Goal: Task Accomplishment & Management: Manage account settings

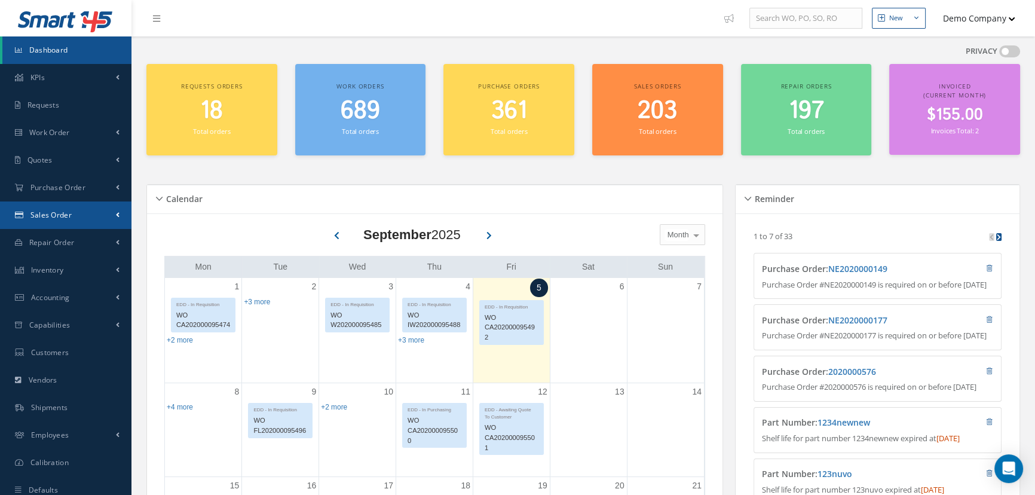
click at [100, 210] on link "Sales Order" at bounding box center [65, 214] width 131 height 27
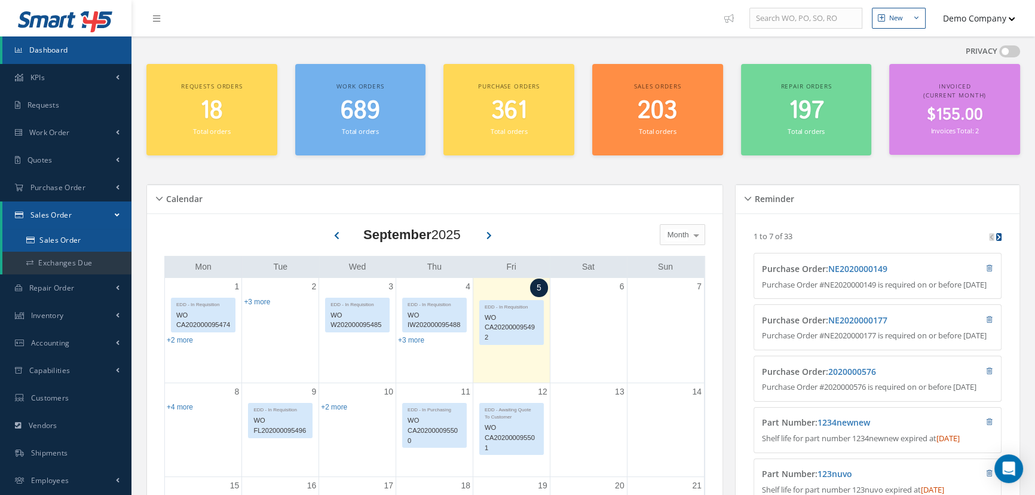
click at [84, 239] on link "Sales Order" at bounding box center [66, 240] width 129 height 23
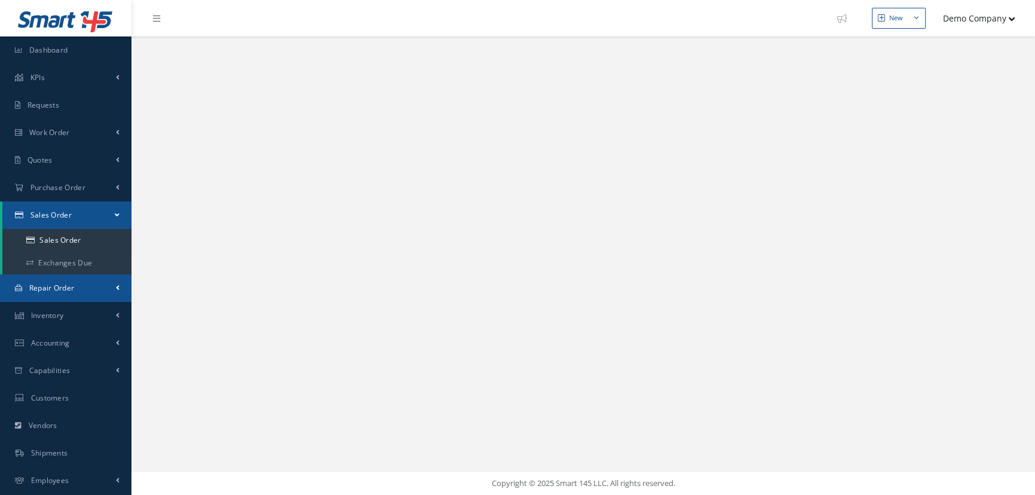
select select "25"
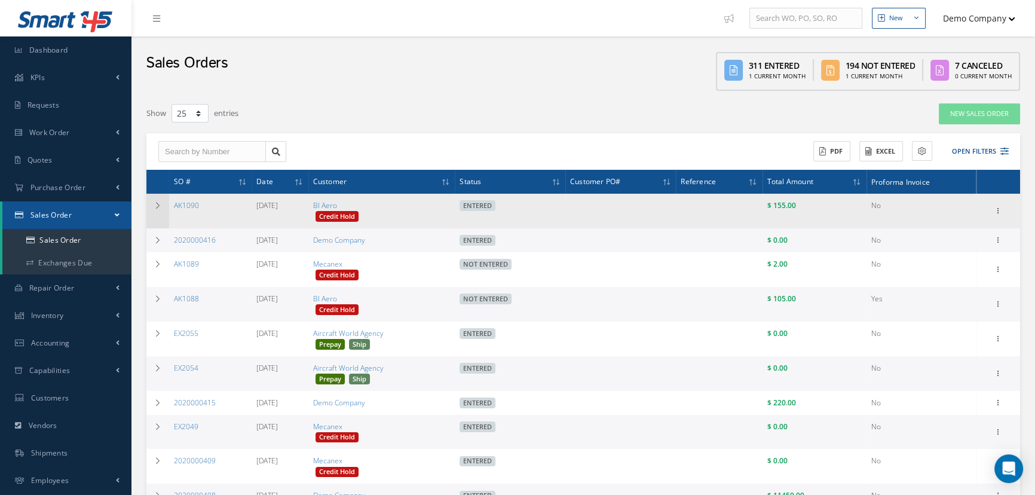
click at [157, 207] on icon at bounding box center [158, 205] width 8 height 7
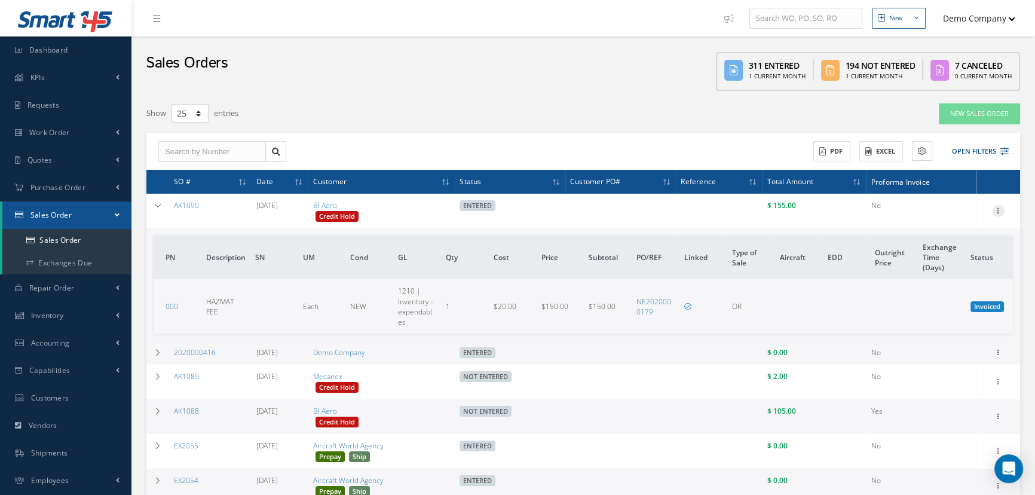
click at [998, 208] on icon at bounding box center [999, 210] width 12 height 10
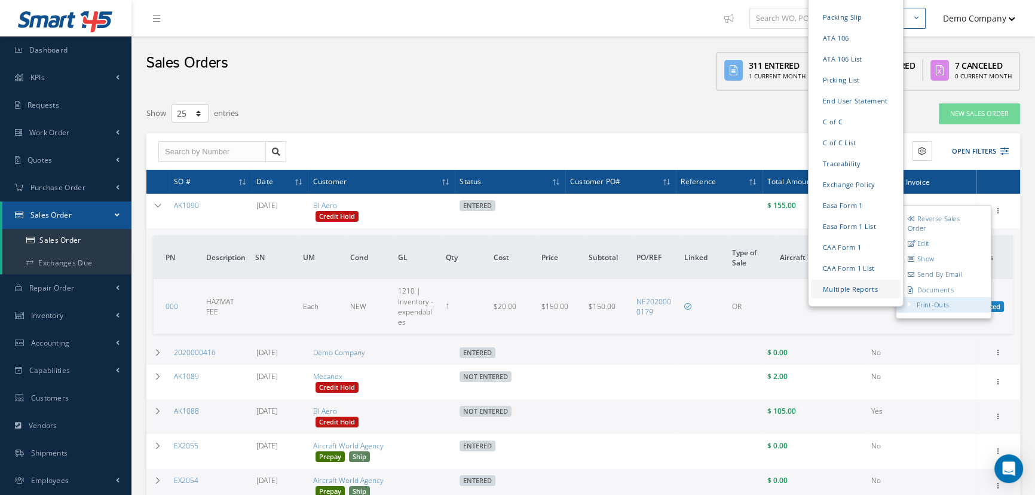
click at [864, 293] on link "Multiple Reports" at bounding box center [856, 289] width 90 height 19
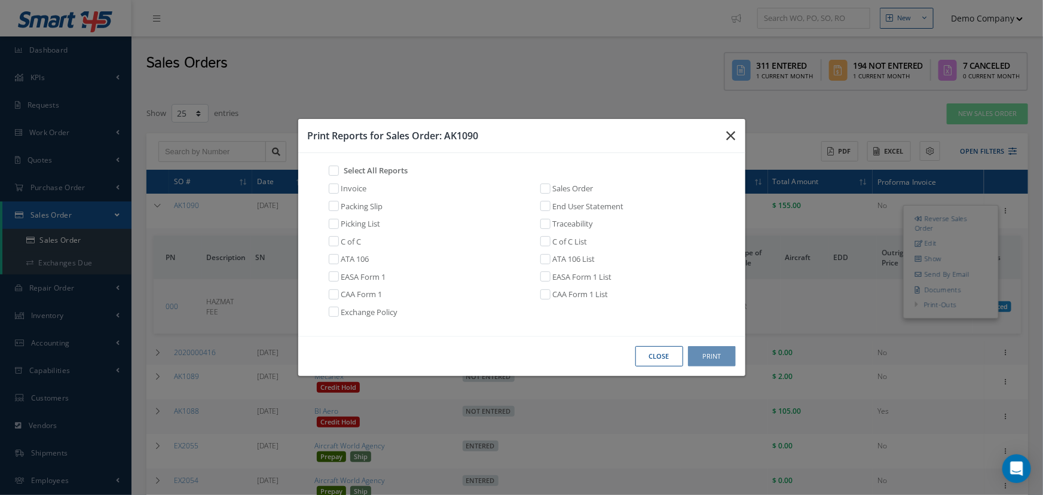
click at [720, 137] on button "button" at bounding box center [731, 135] width 28 height 33
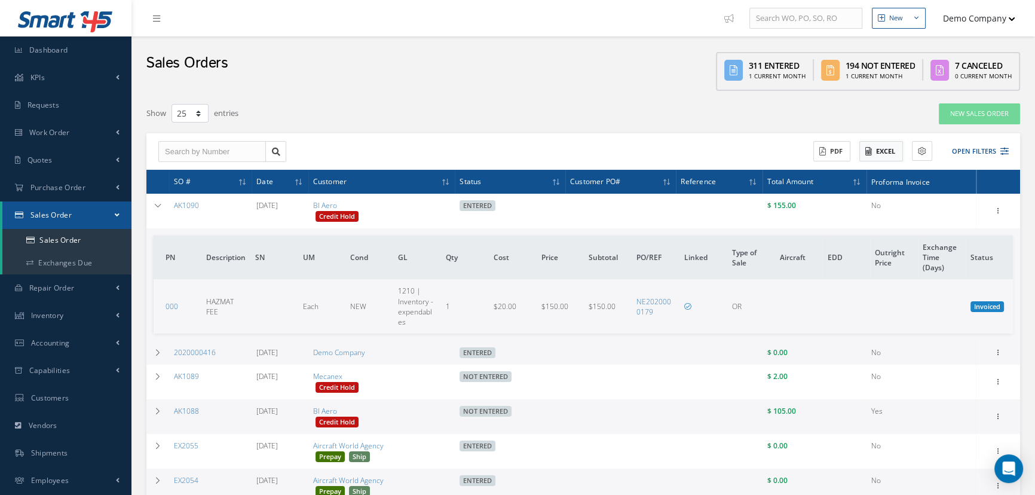
click at [892, 150] on button "Excel" at bounding box center [881, 151] width 44 height 21
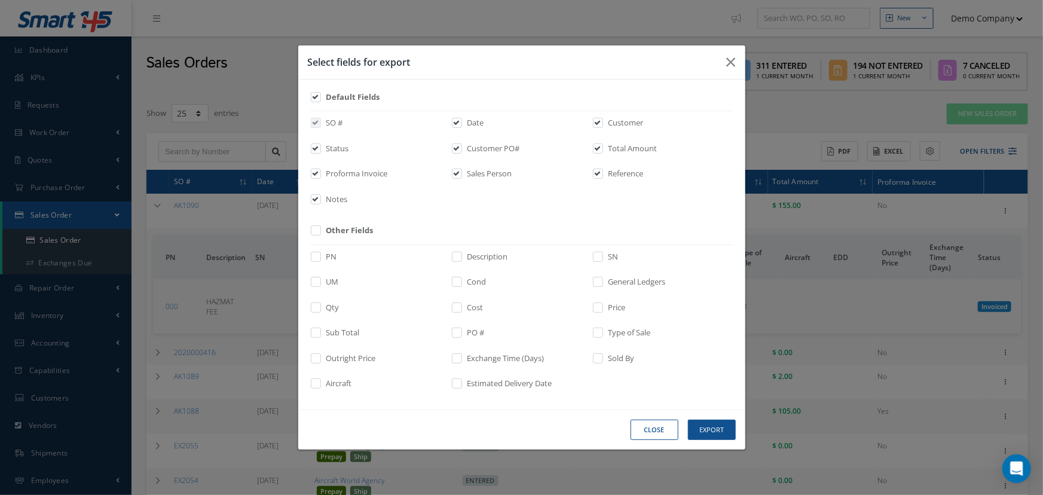
click at [604, 359] on label at bounding box center [603, 361] width 3 height 17
click at [602, 359] on input "checkbox" at bounding box center [599, 363] width 8 height 14
checkbox input "true"
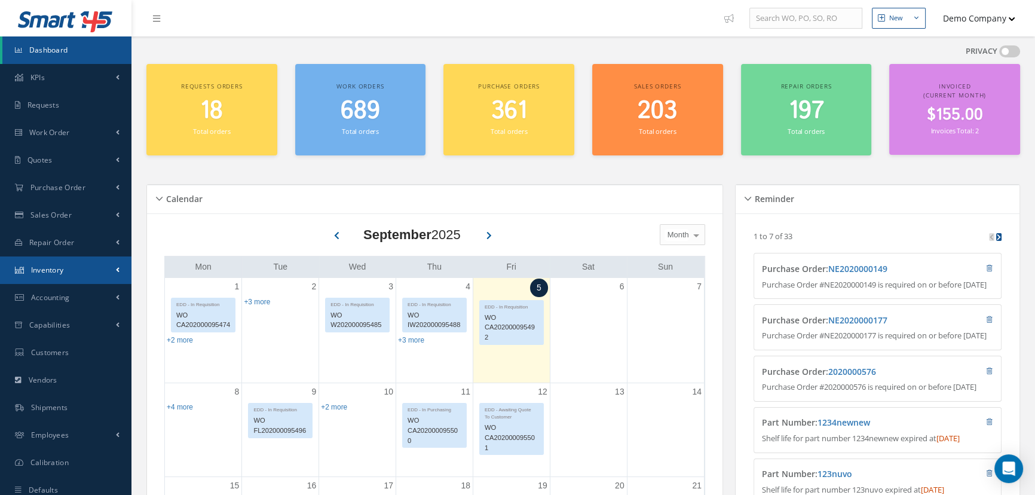
drag, startPoint x: 84, startPoint y: 267, endPoint x: 99, endPoint y: 276, distance: 17.4
click at [85, 267] on link "Inventory" at bounding box center [65, 269] width 131 height 27
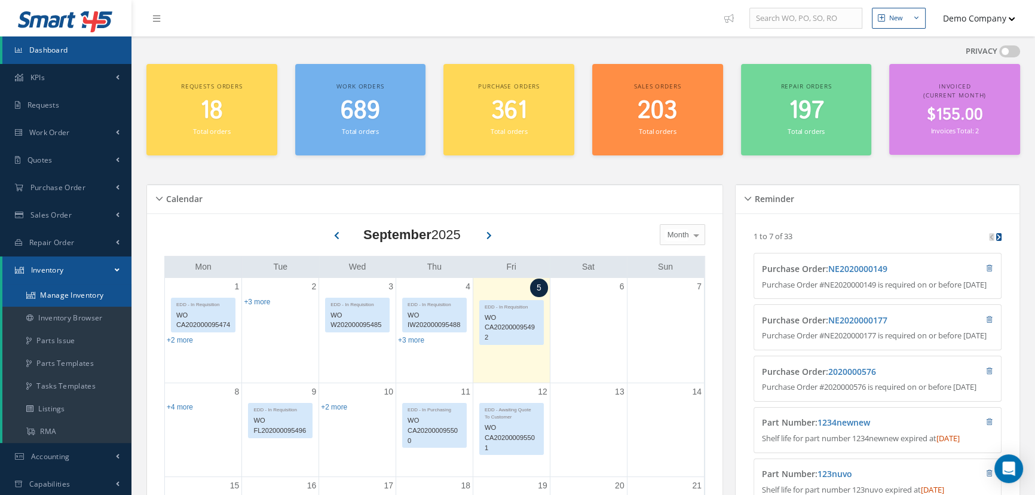
drag, startPoint x: 98, startPoint y: 298, endPoint x: 111, endPoint y: 298, distance: 12.6
click at [99, 298] on link "Manage Inventory" at bounding box center [66, 295] width 129 height 23
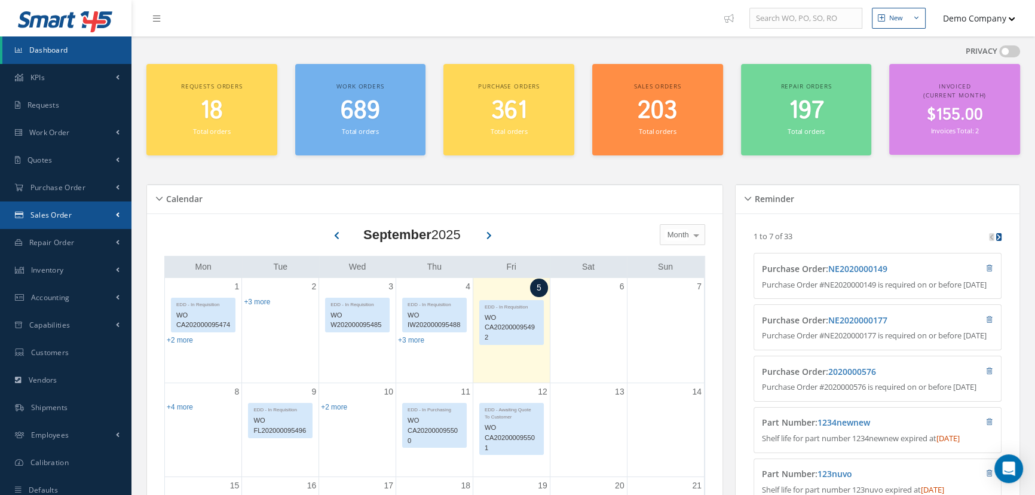
click at [105, 209] on link "Sales Order" at bounding box center [65, 214] width 131 height 27
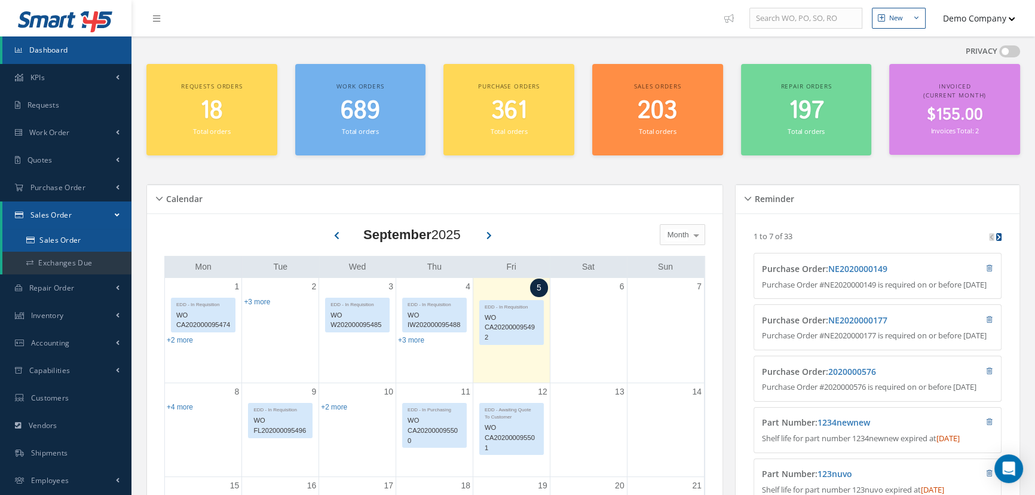
click at [85, 238] on link "Sales Order" at bounding box center [66, 240] width 129 height 23
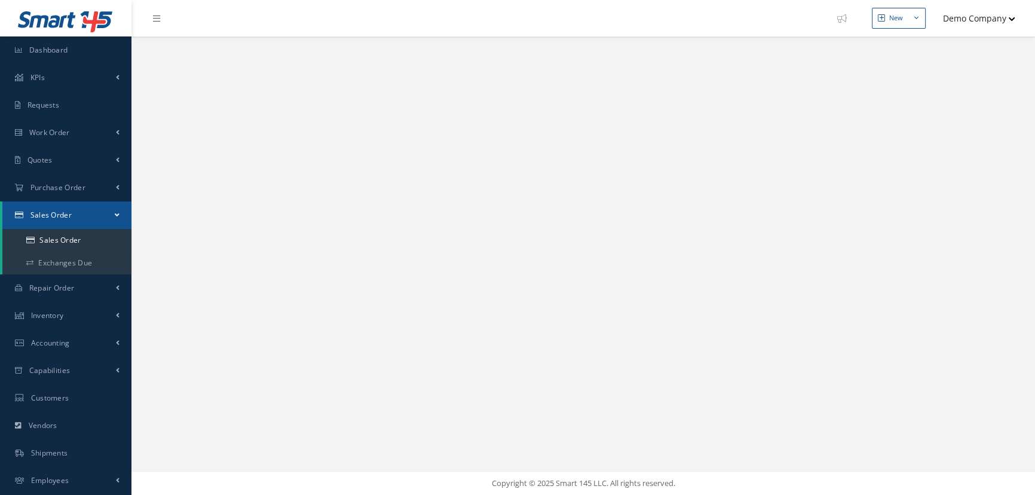
select select "25"
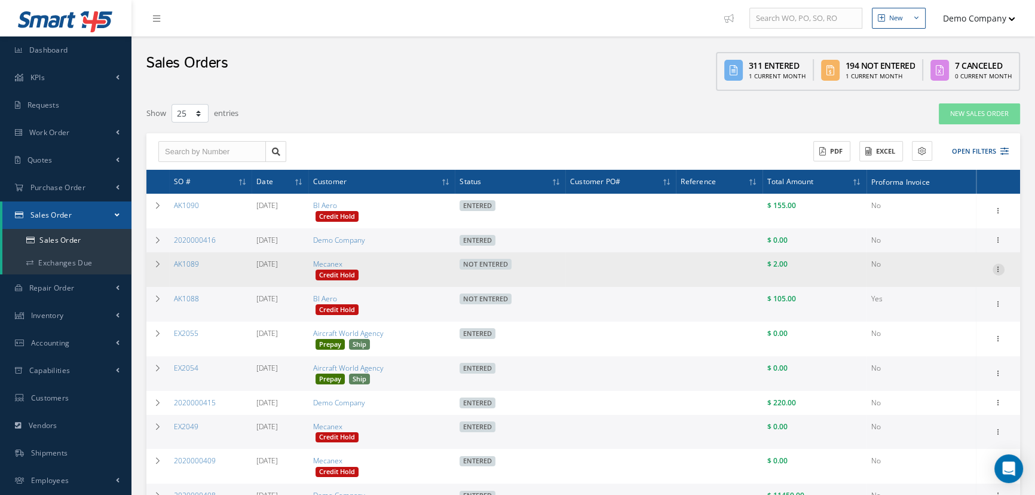
click at [998, 270] on icon at bounding box center [999, 269] width 12 height 10
click at [964, 290] on link "Edit" at bounding box center [943, 293] width 94 height 16
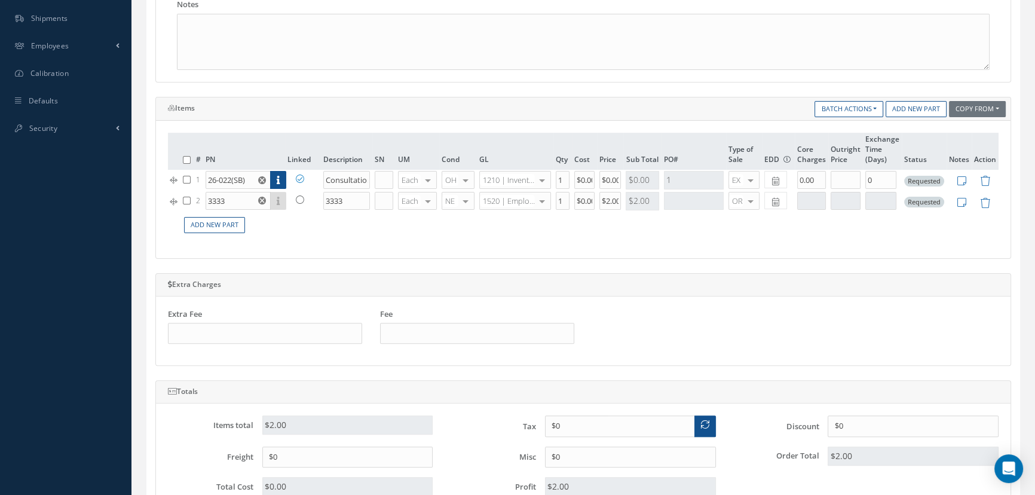
scroll to position [326, 0]
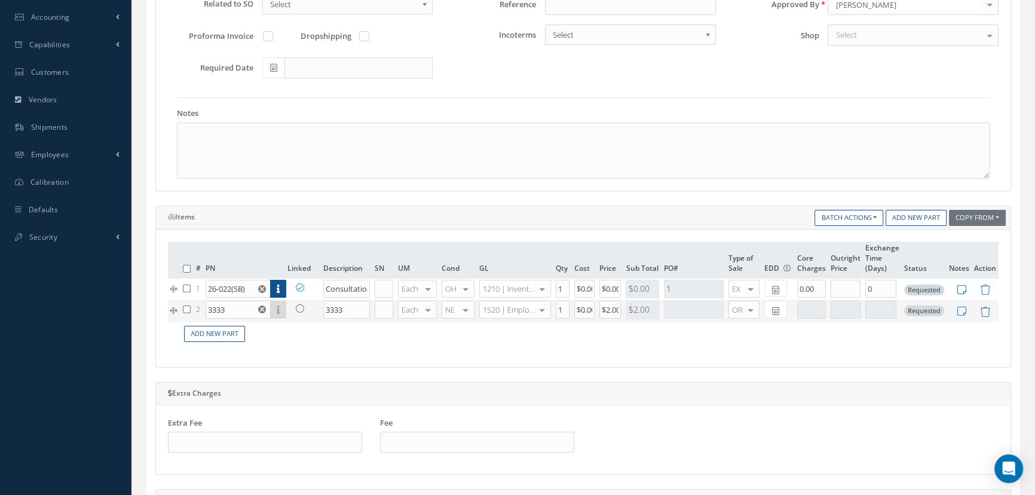
click at [538, 301] on div at bounding box center [542, 309] width 17 height 17
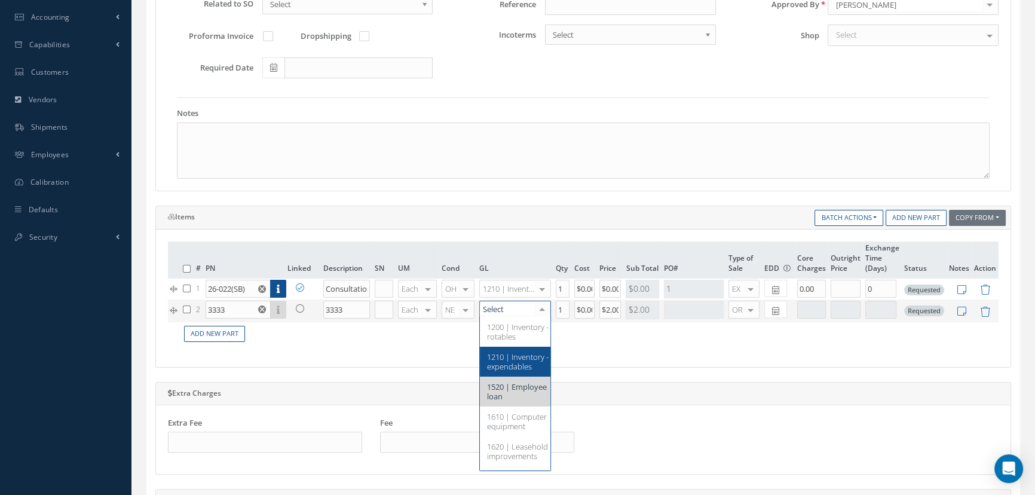
click at [514, 368] on span "1210 | Inventory - expendables" at bounding box center [524, 362] width 88 height 30
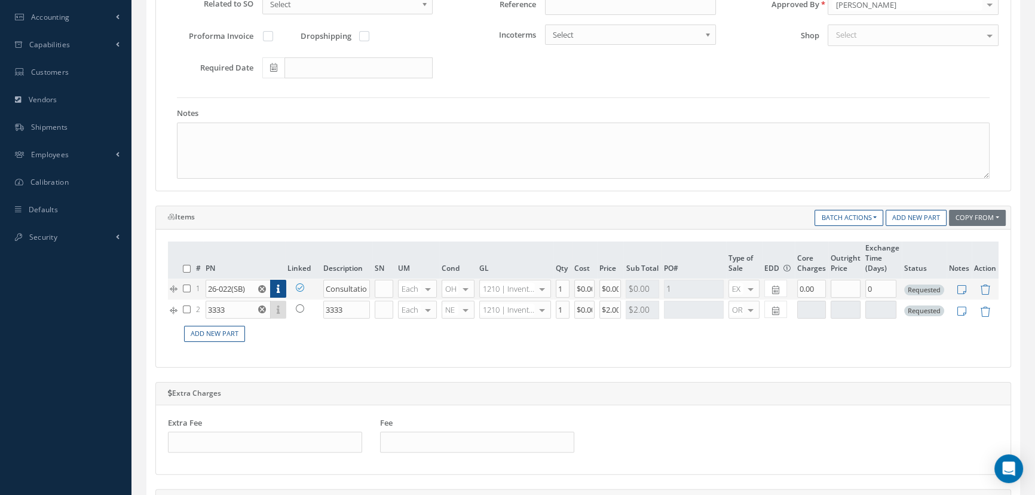
click at [301, 286] on icon at bounding box center [300, 287] width 8 height 8
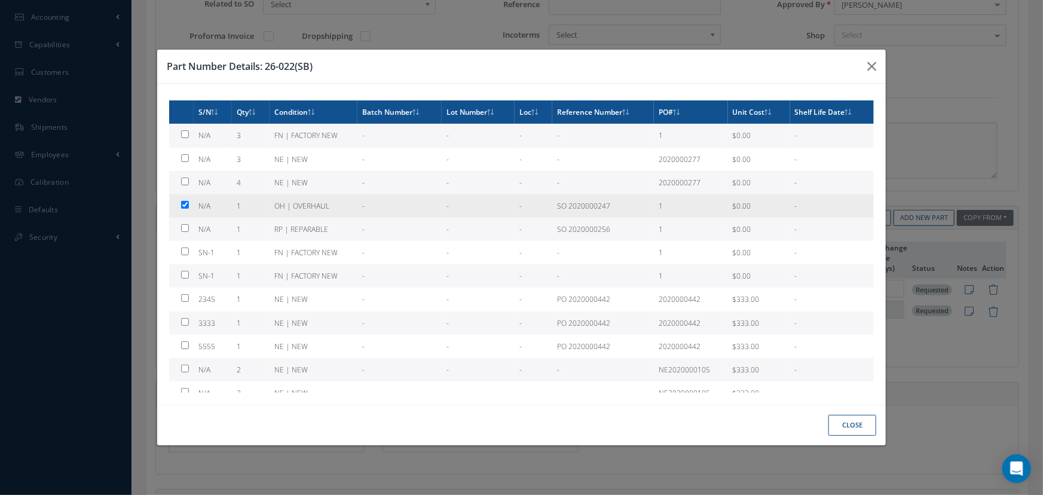
click at [185, 204] on td at bounding box center [181, 205] width 25 height 23
type input "$0"
checkbox input "false"
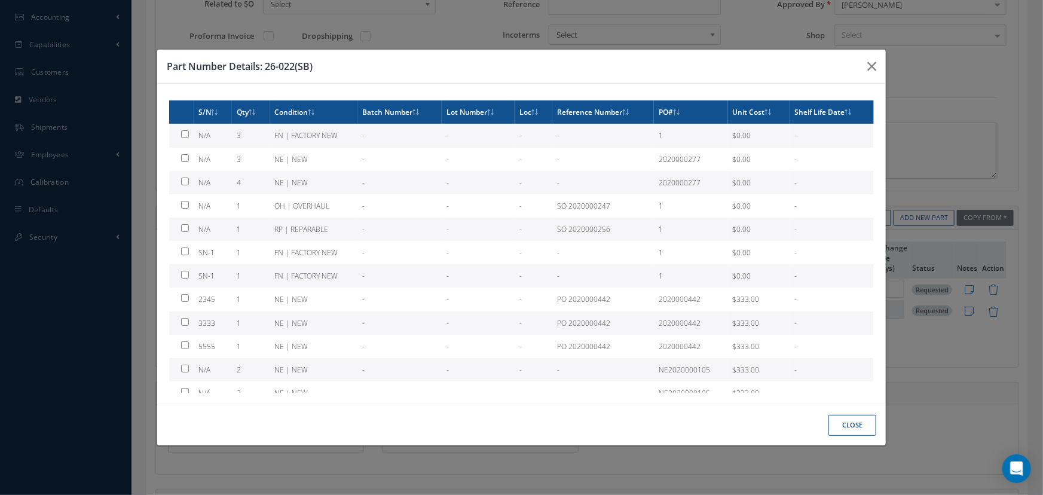
click at [850, 428] on button "Close" at bounding box center [852, 425] width 48 height 21
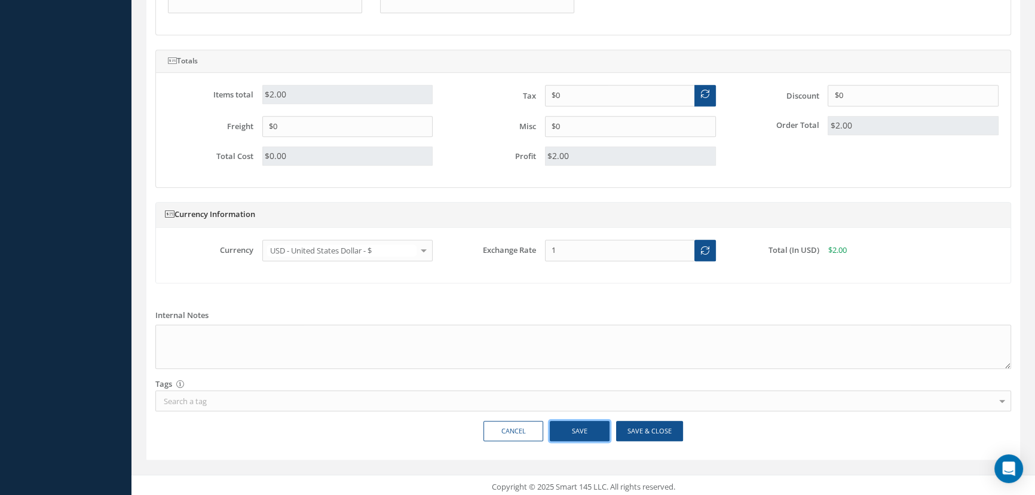
click at [580, 428] on button "Save" at bounding box center [580, 431] width 60 height 21
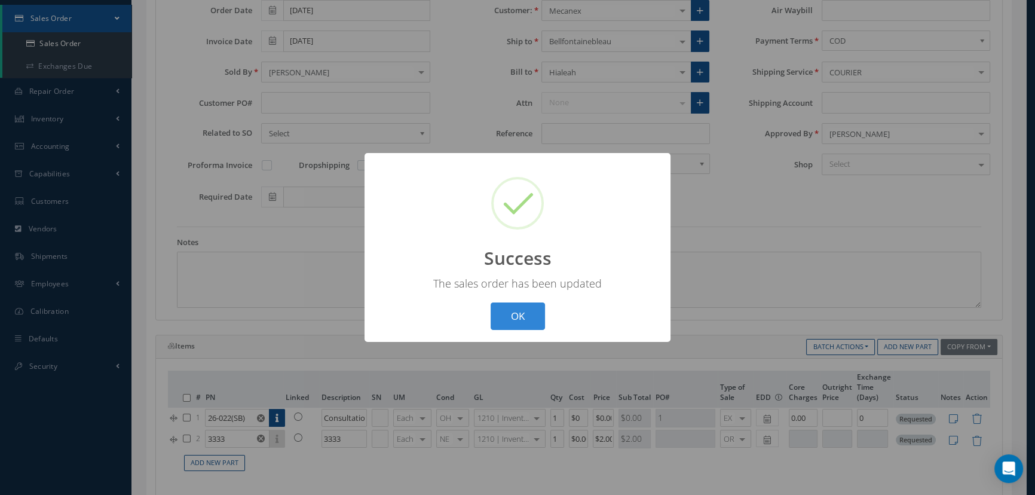
scroll to position [59, 0]
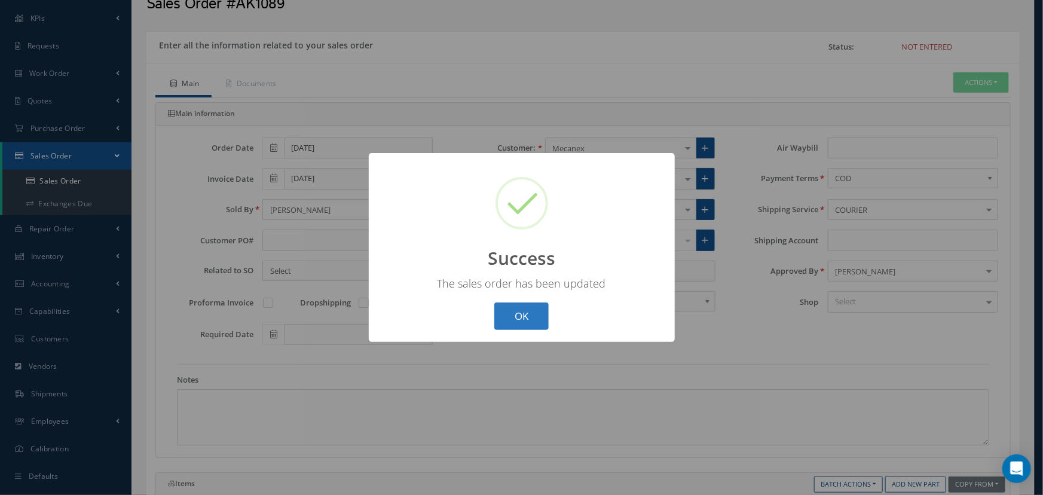
click at [533, 317] on button "OK" at bounding box center [521, 316] width 54 height 28
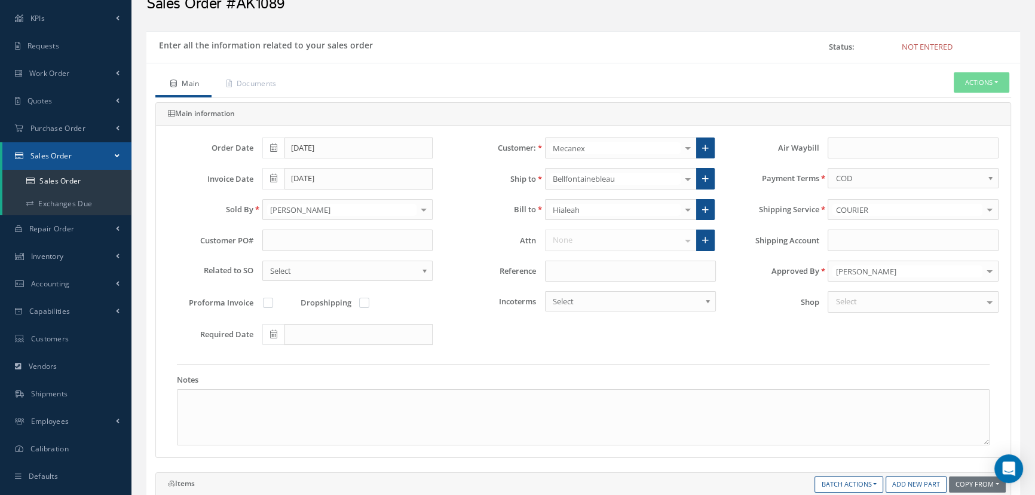
click at [972, 96] on ul "Main Documents Actions Enter/Update Send By Email Documents Cancel Delete Print…" at bounding box center [583, 84] width 856 height 25
click at [977, 81] on button "Actions" at bounding box center [982, 82] width 56 height 21
click at [971, 103] on link "Enter/Update" at bounding box center [963, 103] width 96 height 16
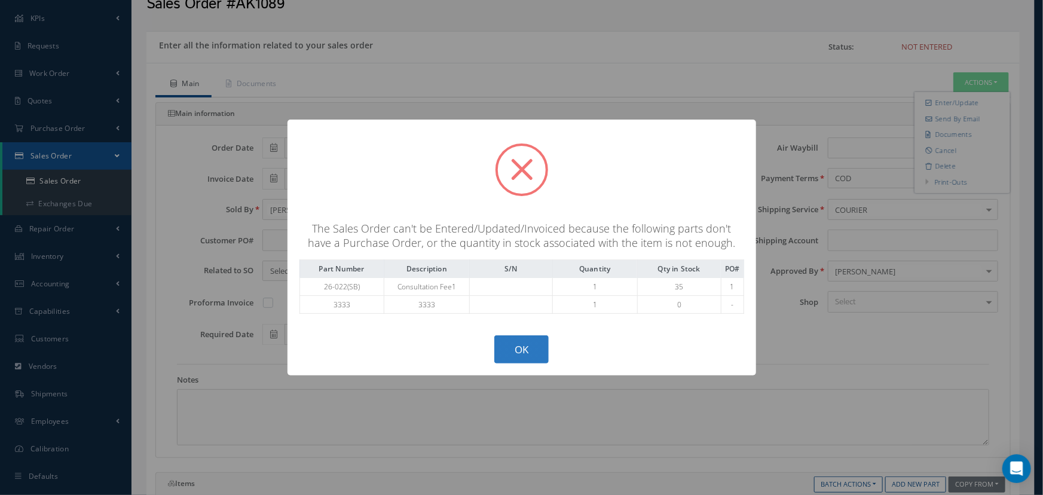
click at [513, 351] on button "OK" at bounding box center [521, 349] width 54 height 28
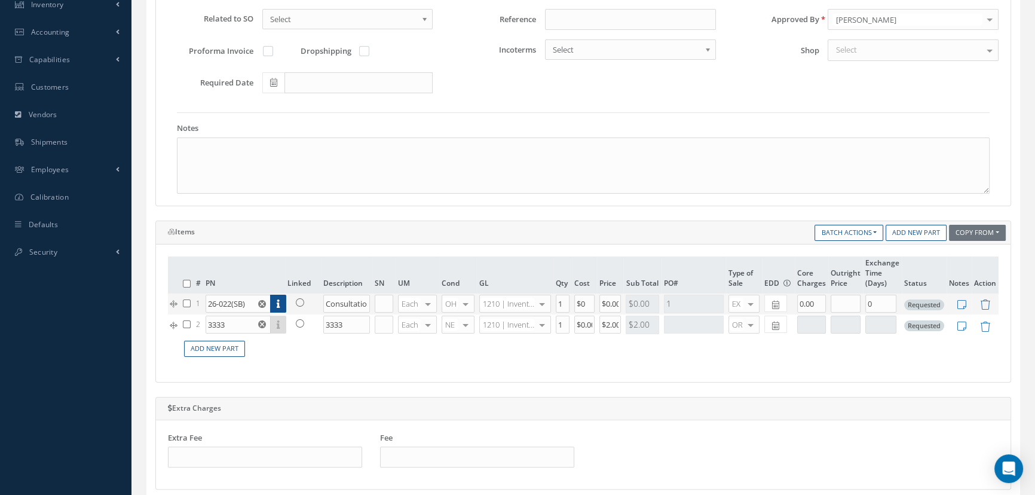
scroll to position [330, 0]
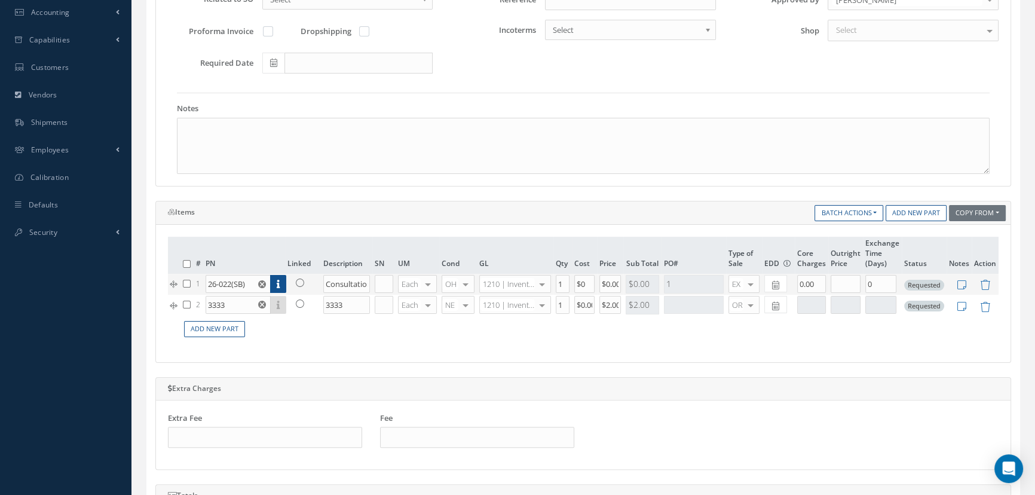
click at [299, 281] on icon at bounding box center [300, 282] width 8 height 8
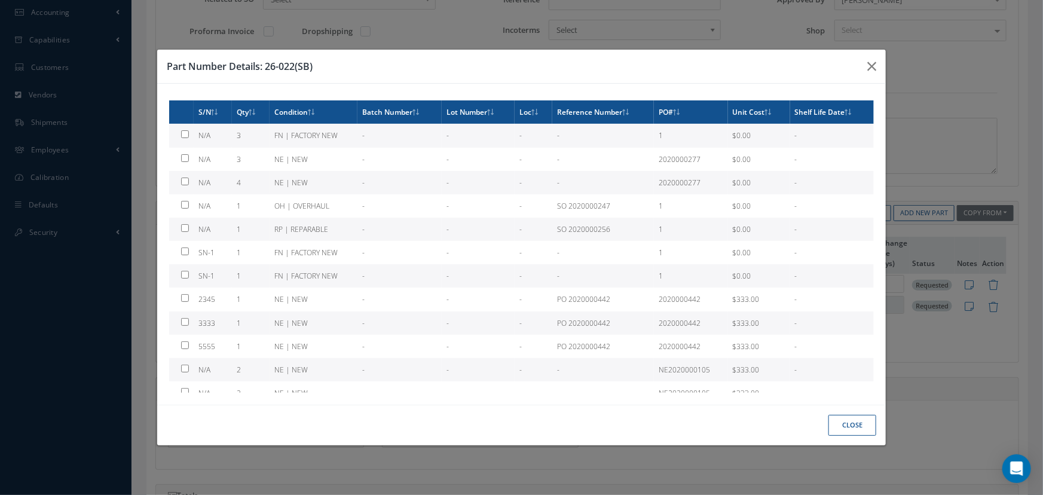
click at [185, 182] on td at bounding box center [181, 182] width 25 height 23
click at [180, 185] on td at bounding box center [181, 182] width 25 height 23
checkbox input "false"
click at [864, 71] on button "button" at bounding box center [872, 66] width 28 height 33
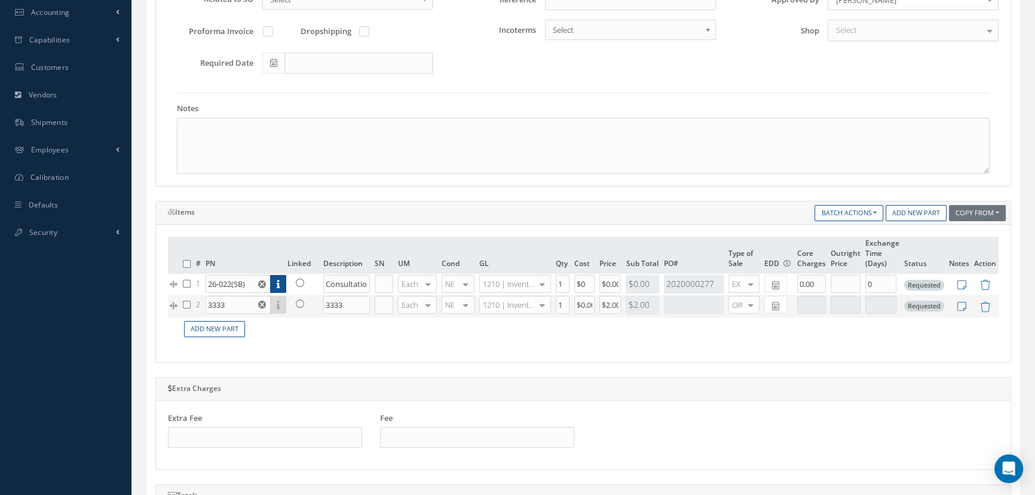
click at [543, 305] on div at bounding box center [542, 304] width 17 height 17
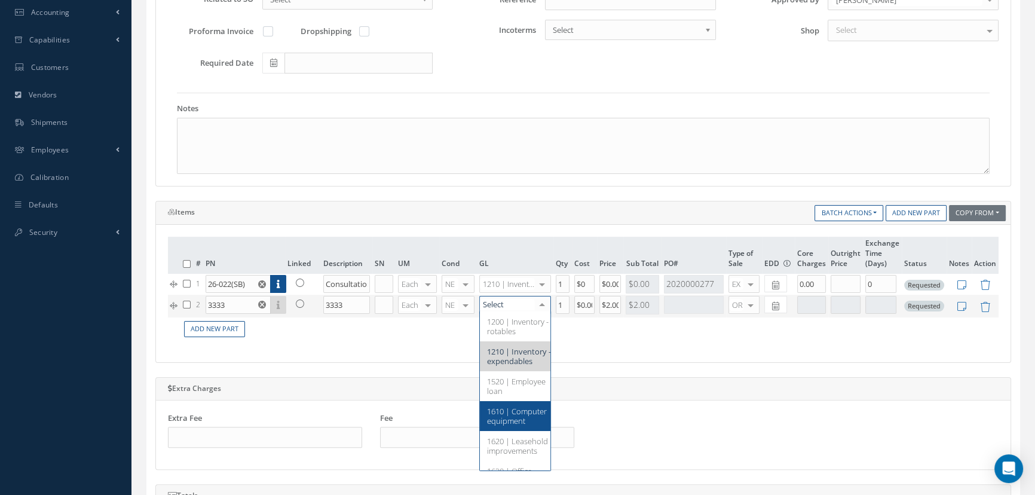
click at [505, 426] on span "1610 | Computer equipment" at bounding box center [517, 416] width 60 height 20
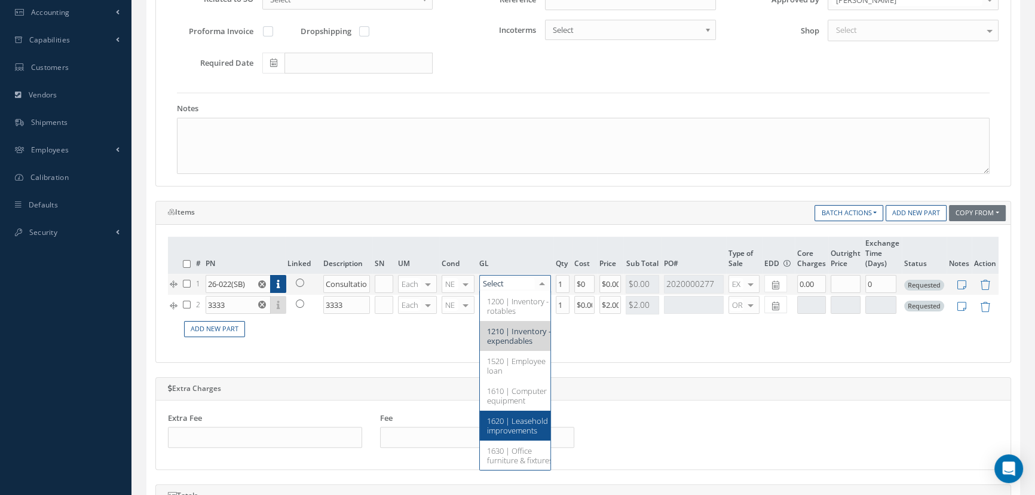
click at [506, 436] on span "1620 | Leasehold improvements" at bounding box center [517, 425] width 61 height 20
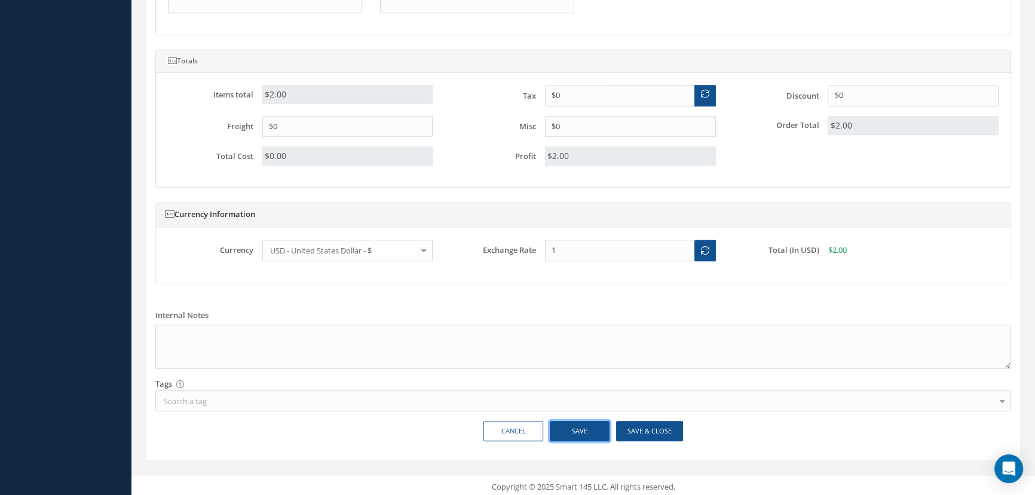
click at [579, 424] on button "Save" at bounding box center [580, 431] width 60 height 21
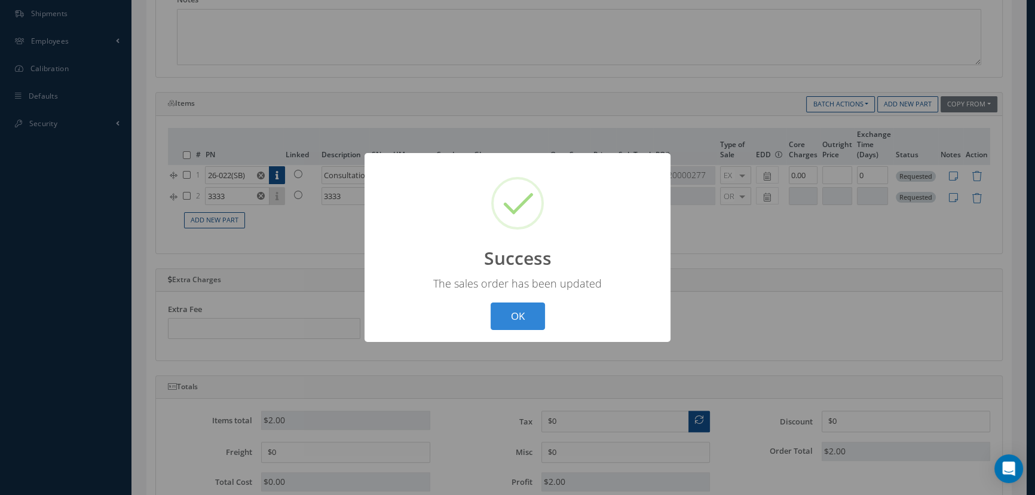
scroll to position [167, 0]
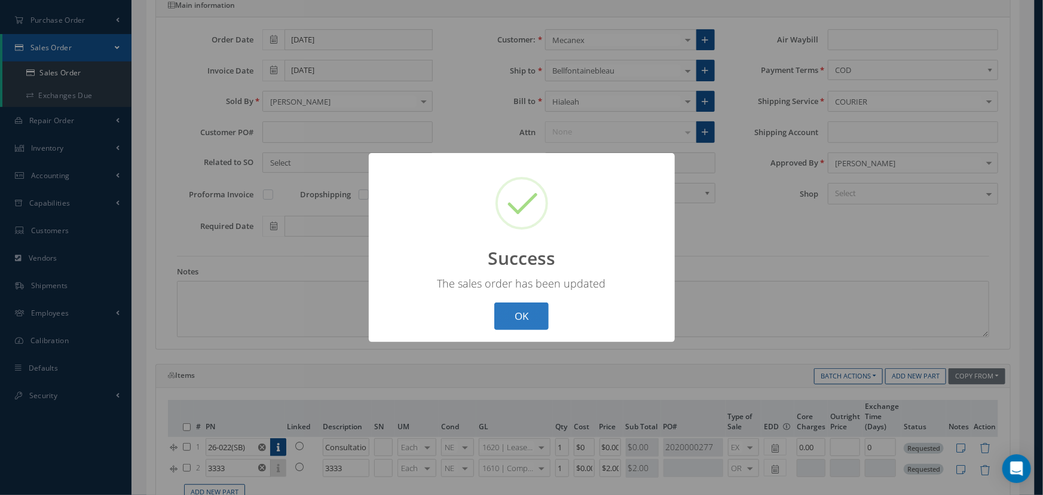
click at [537, 304] on button "OK" at bounding box center [521, 316] width 54 height 28
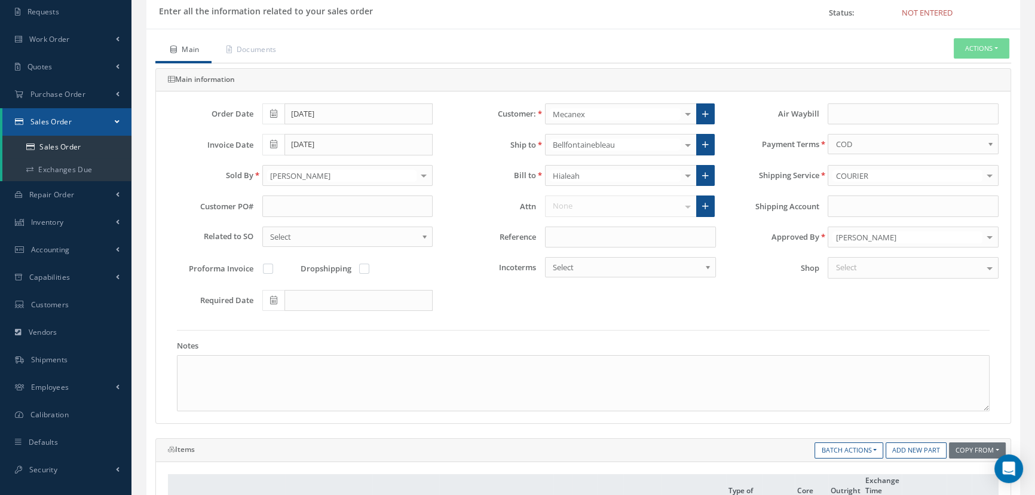
scroll to position [0, 0]
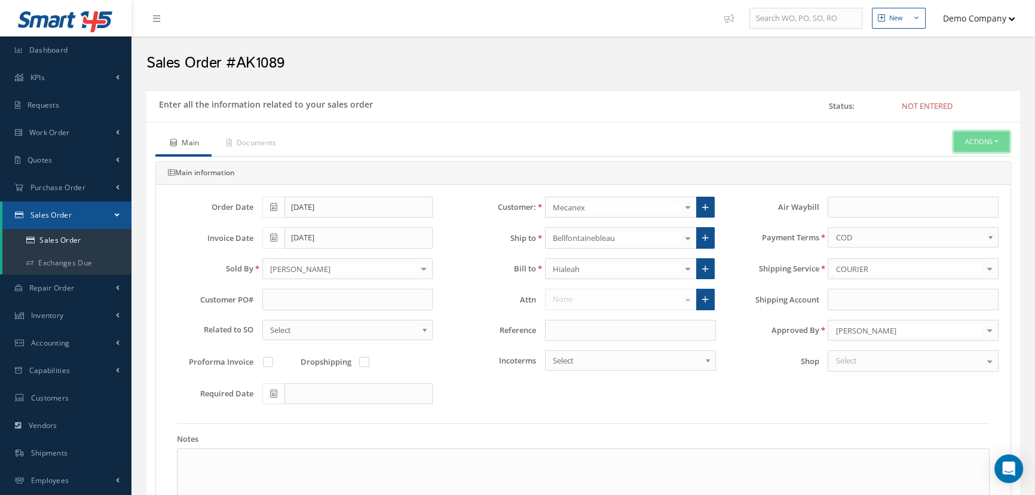
click at [963, 145] on button "Actions" at bounding box center [982, 141] width 56 height 21
click at [961, 161] on link "Enter/Update" at bounding box center [963, 162] width 96 height 16
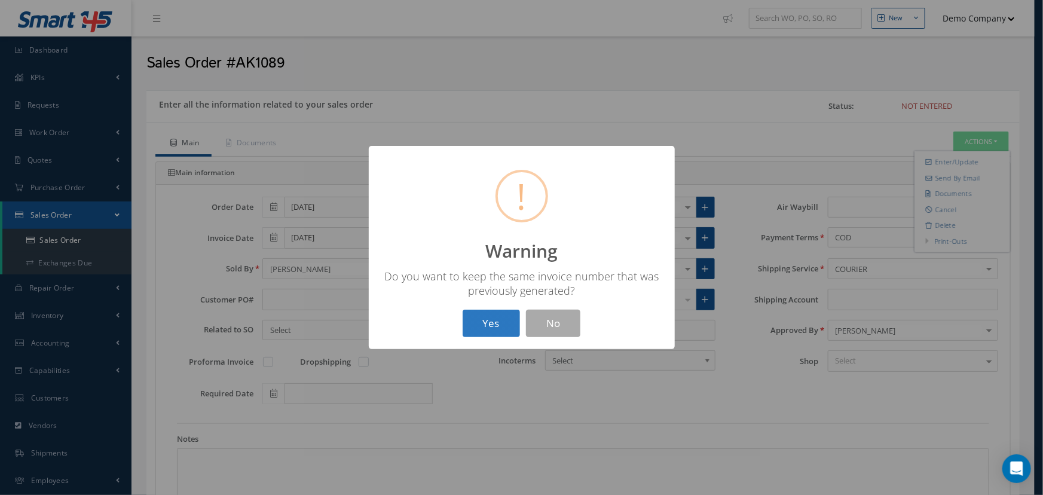
click at [492, 325] on button "Yes" at bounding box center [491, 324] width 57 height 28
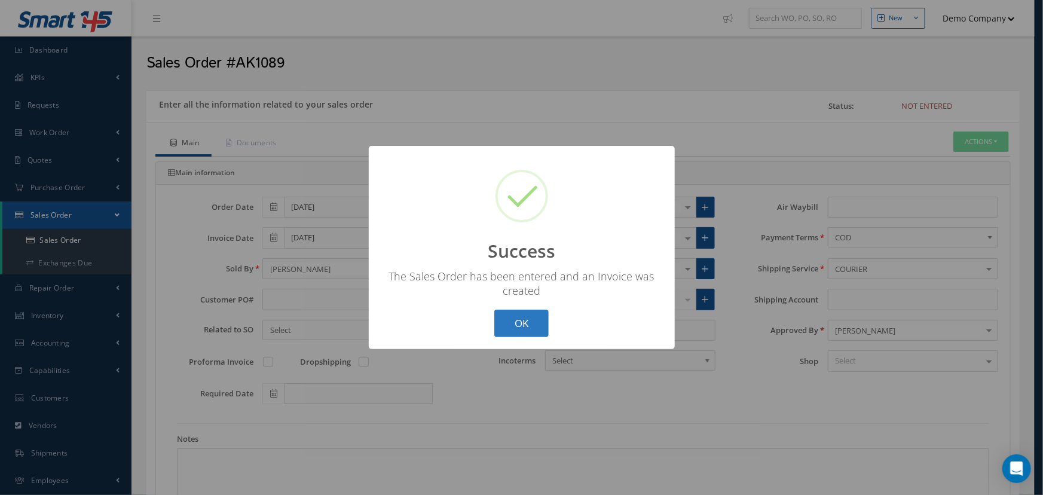
click at [519, 326] on button "OK" at bounding box center [521, 324] width 54 height 28
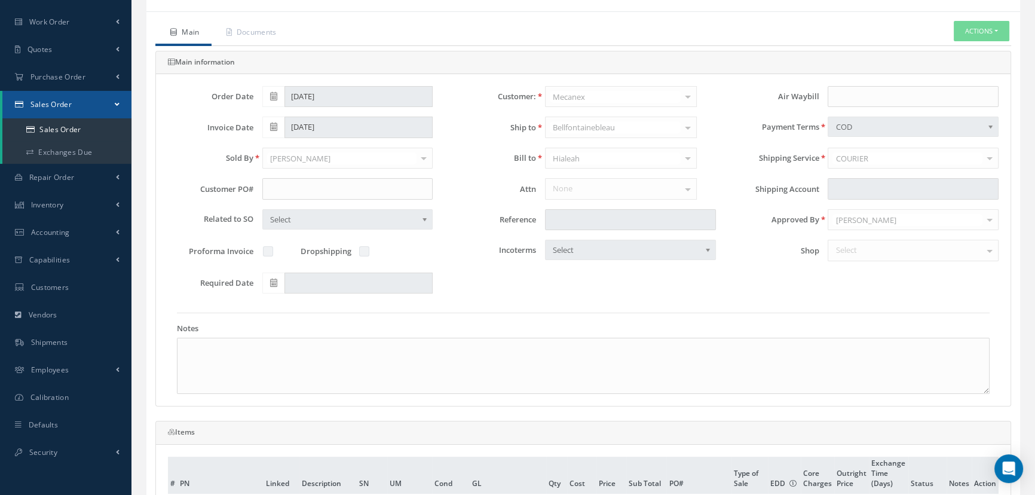
scroll to position [108, 0]
click at [997, 30] on button "Actions" at bounding box center [982, 33] width 56 height 21
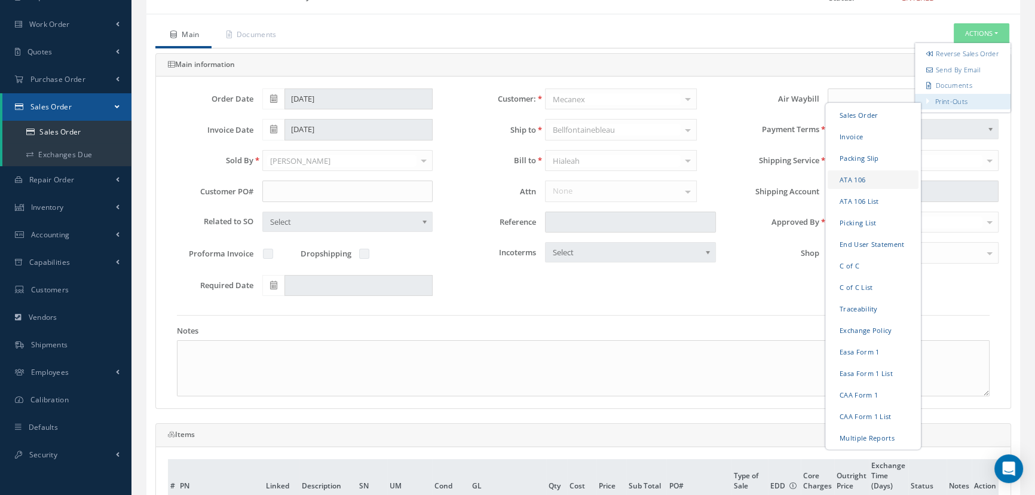
click at [880, 188] on link "ATA 106" at bounding box center [873, 179] width 91 height 19
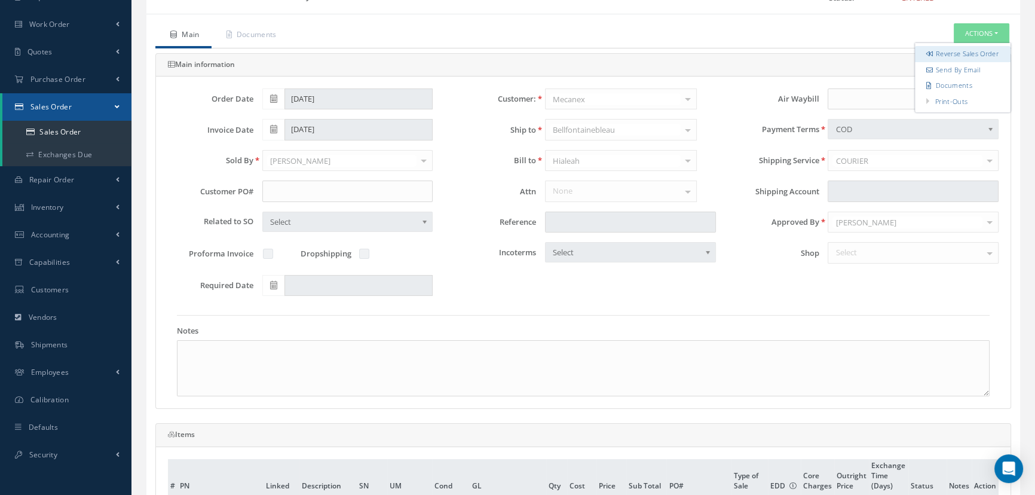
click at [960, 61] on link "Reverse Sales Order" at bounding box center [963, 54] width 96 height 16
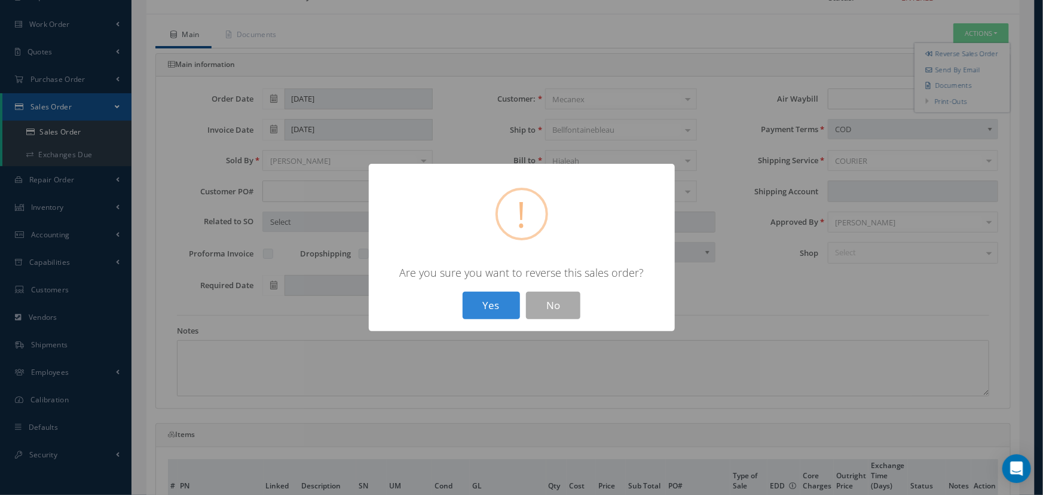
click at [522, 306] on div "Yes No" at bounding box center [521, 306] width 124 height 28
click at [493, 311] on button "Yes" at bounding box center [491, 306] width 57 height 28
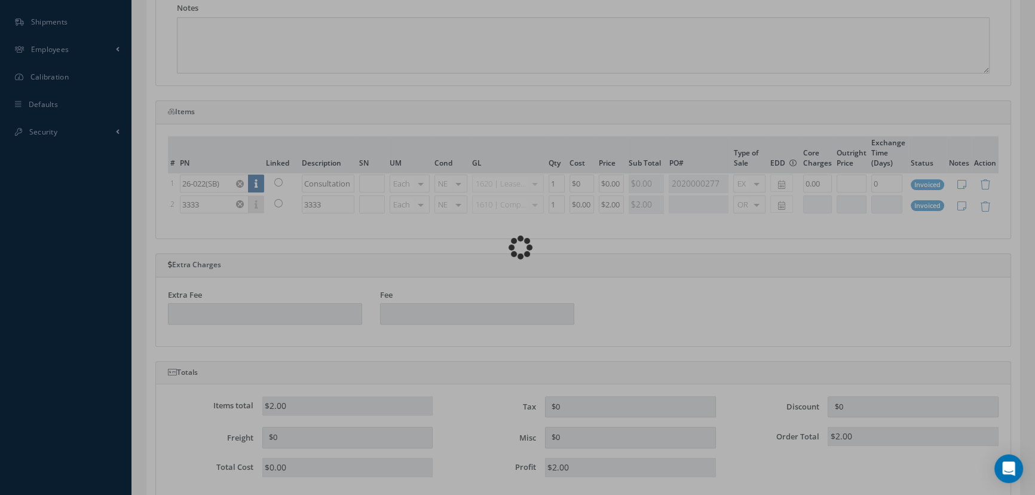
scroll to position [489, 0]
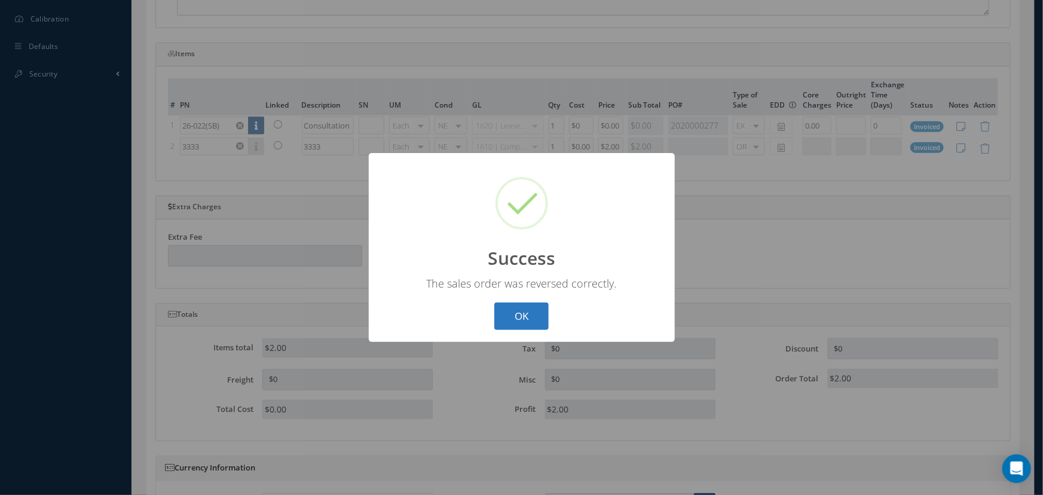
click at [503, 309] on button "OK" at bounding box center [521, 316] width 54 height 28
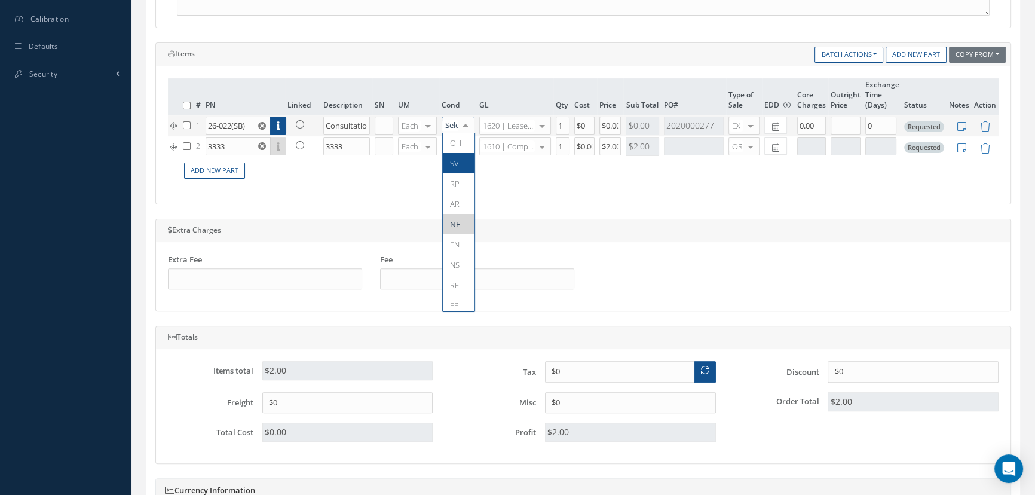
click at [452, 145] on span "OH" at bounding box center [455, 142] width 11 height 11
click at [460, 154] on td "NE OH SV RP AR NE FN NS RE FP BER N/A SCRAPPED REJECTED siii PART COND df No el…" at bounding box center [458, 147] width 38 height 23
click at [461, 150] on div at bounding box center [465, 146] width 17 height 17
click at [461, 161] on span "OH" at bounding box center [469, 164] width 52 height 20
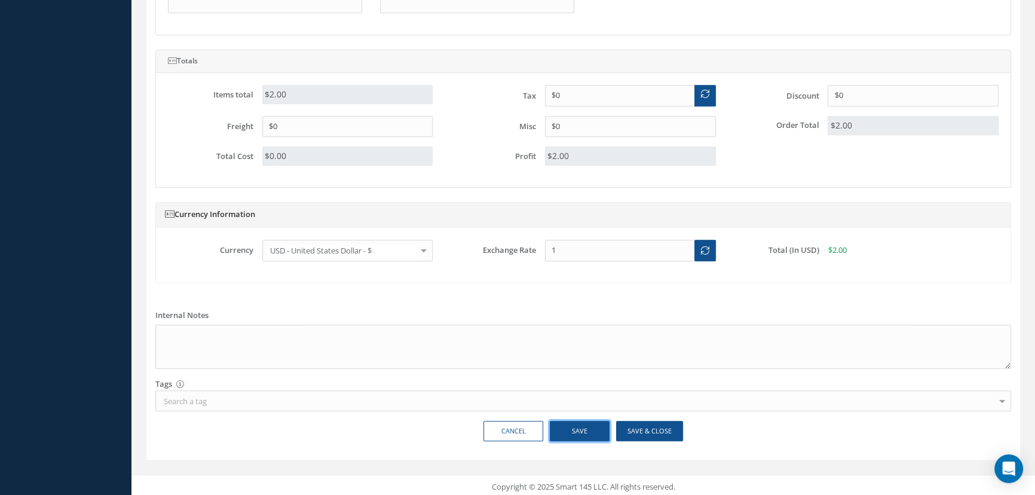
drag, startPoint x: 569, startPoint y: 424, endPoint x: 575, endPoint y: 423, distance: 6.2
click at [570, 424] on button "Save" at bounding box center [580, 431] width 60 height 21
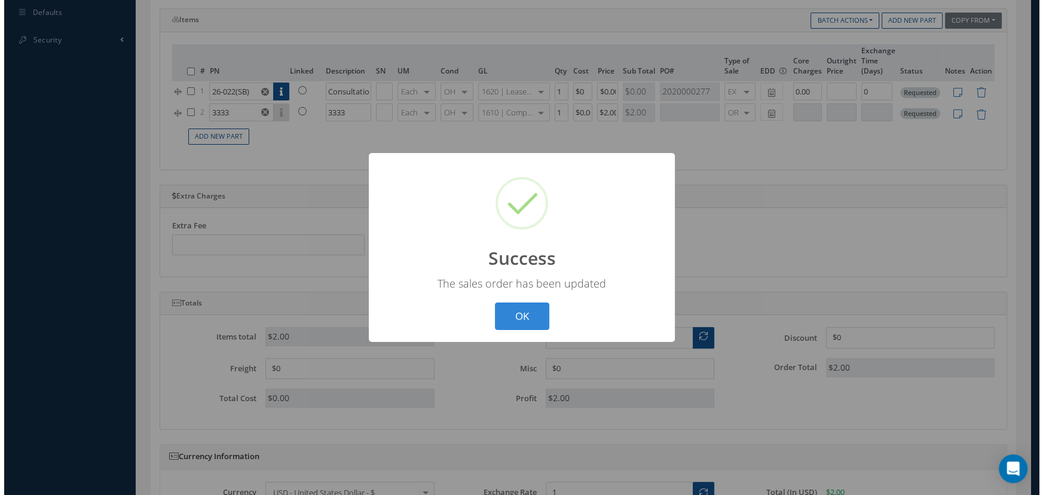
scroll to position [494, 0]
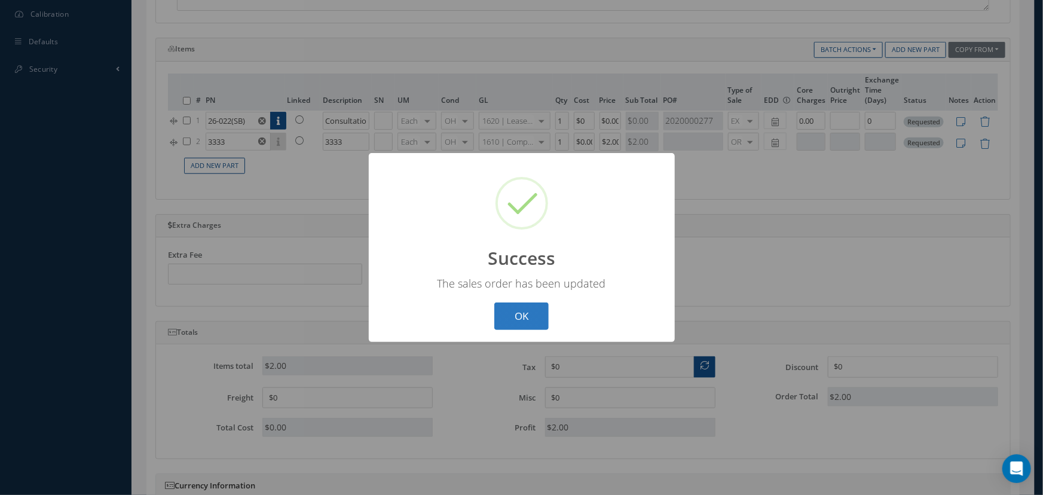
drag, startPoint x: 521, startPoint y: 317, endPoint x: 696, endPoint y: 275, distance: 179.5
click at [524, 317] on button "OK" at bounding box center [521, 316] width 54 height 28
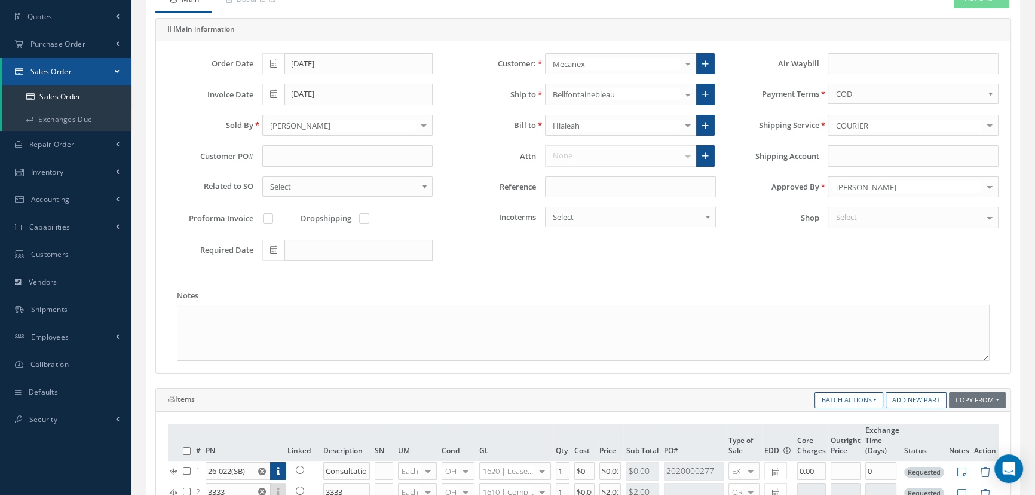
scroll to position [5, 0]
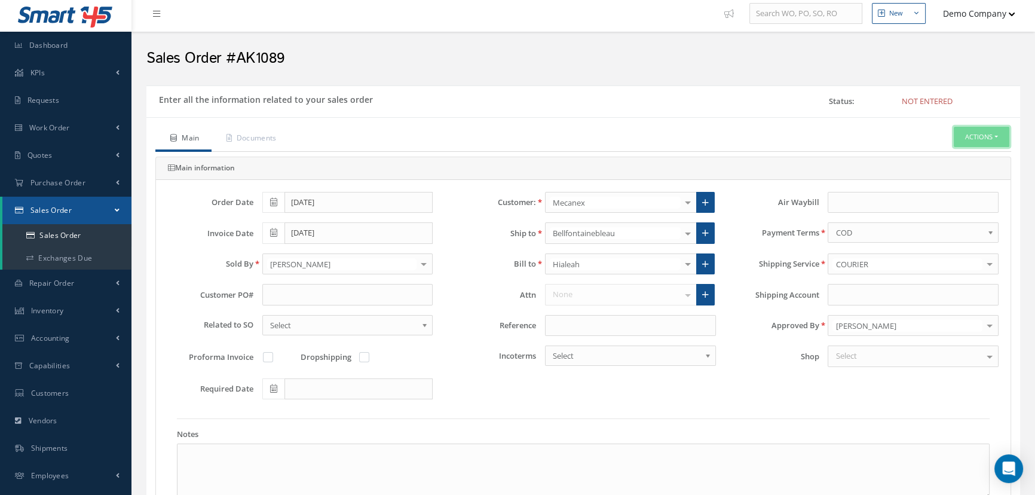
click at [961, 135] on button "Actions" at bounding box center [982, 137] width 56 height 21
click at [962, 155] on link "Enter/Update" at bounding box center [963, 157] width 96 height 16
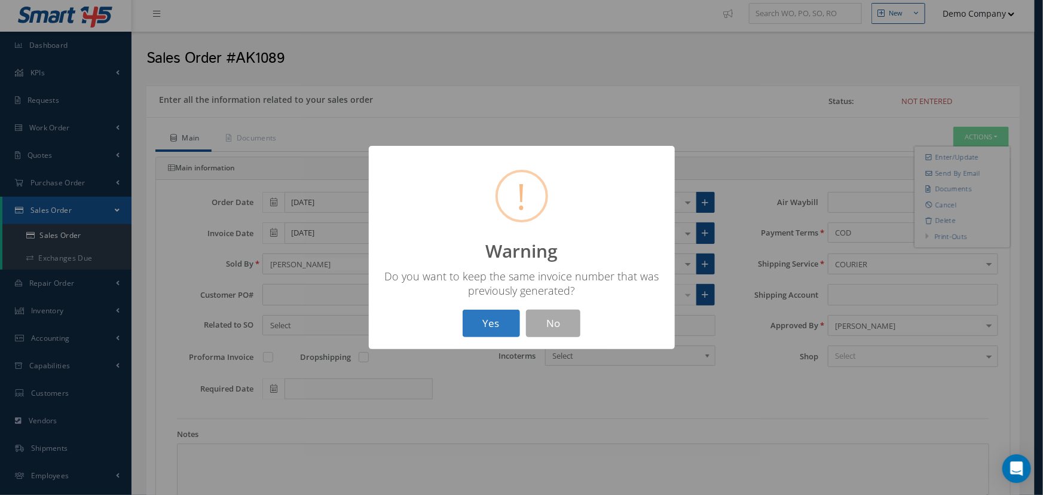
click at [497, 328] on button "Yes" at bounding box center [491, 324] width 57 height 28
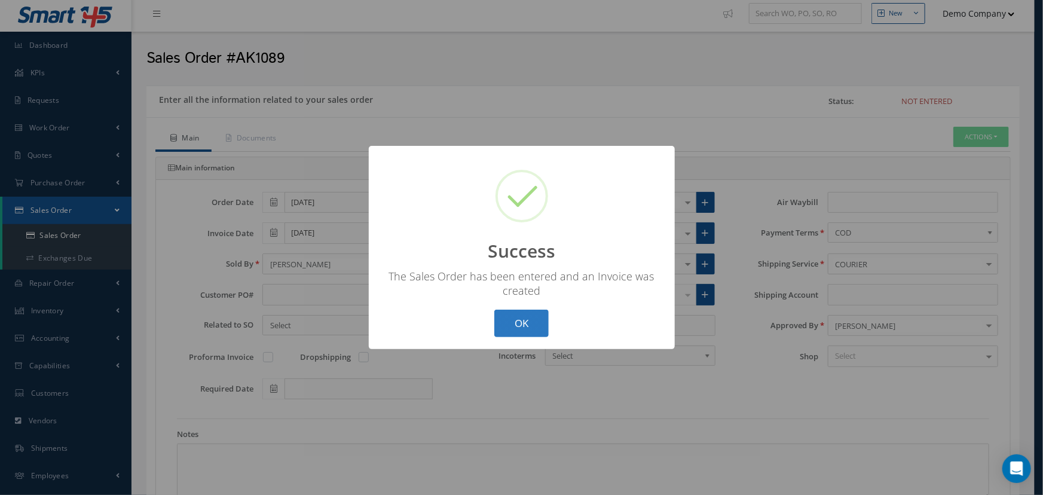
click at [515, 328] on button "OK" at bounding box center [521, 324] width 54 height 28
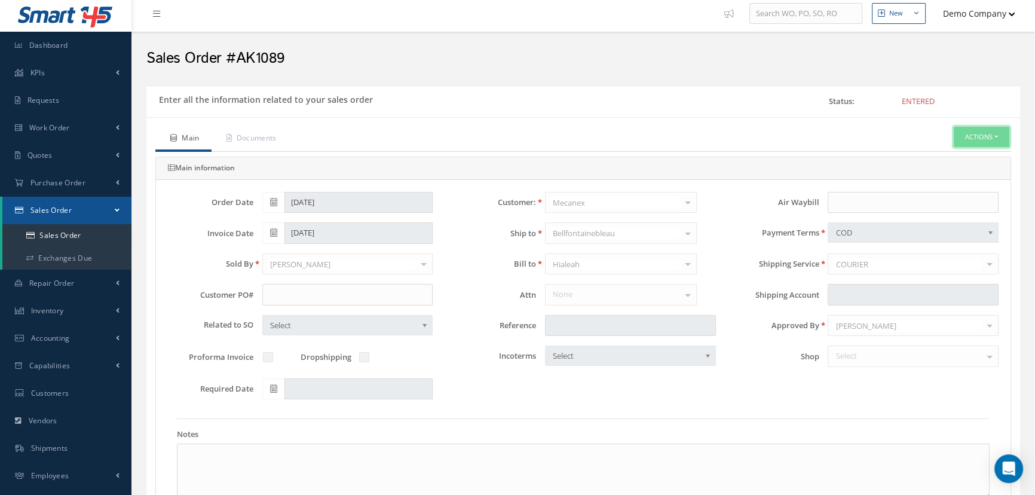
click at [990, 141] on button "Actions" at bounding box center [982, 137] width 56 height 21
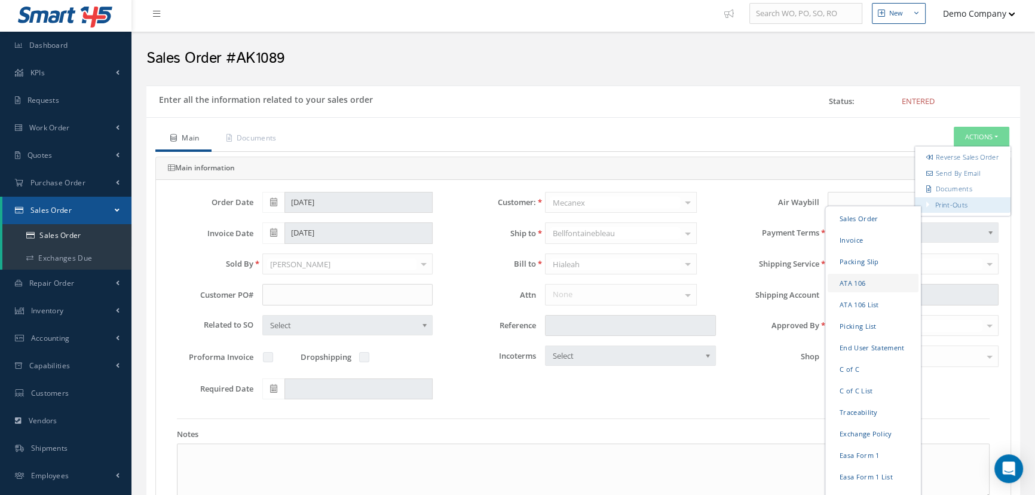
click at [859, 287] on link "ATA 106" at bounding box center [873, 282] width 91 height 19
